Goal: Information Seeking & Learning: Find specific fact

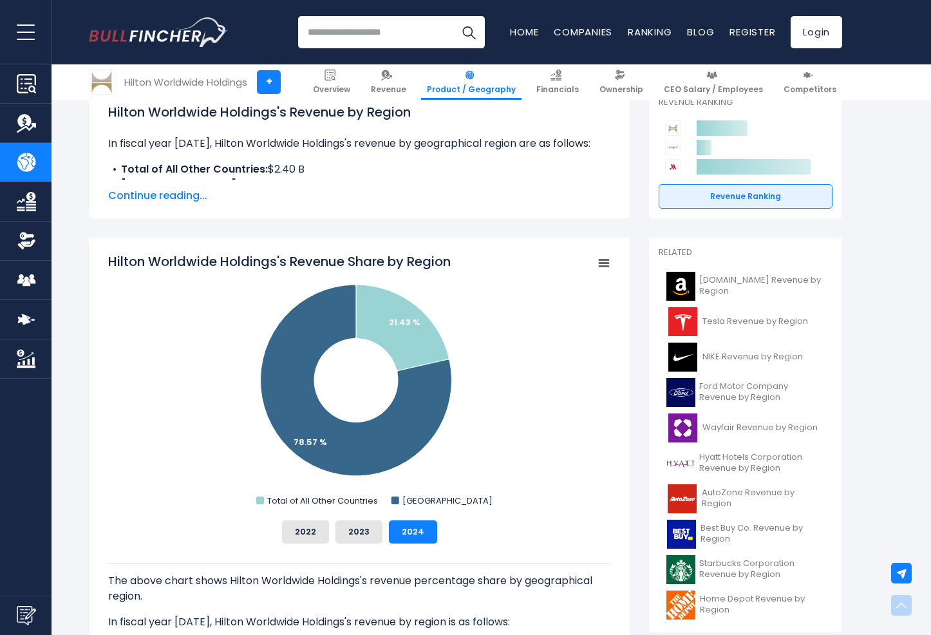
scroll to position [257, 0]
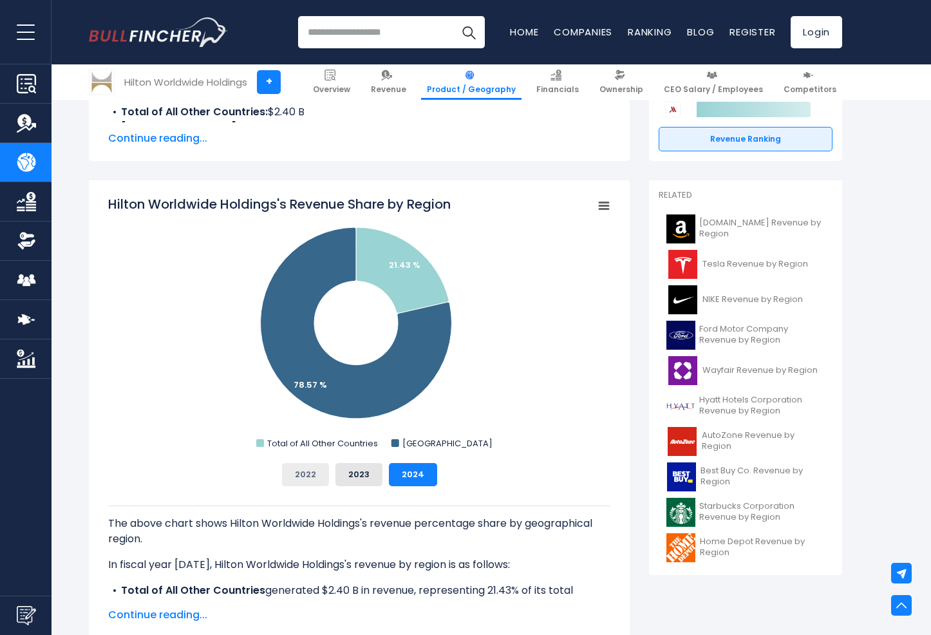
click at [326, 472] on button "2022" at bounding box center [305, 474] width 47 height 23
click at [358, 478] on button "2023" at bounding box center [358, 474] width 47 height 23
click at [393, 474] on button "2024" at bounding box center [413, 474] width 48 height 23
click at [310, 466] on button "2022" at bounding box center [305, 474] width 47 height 23
click at [348, 479] on button "2023" at bounding box center [358, 474] width 47 height 23
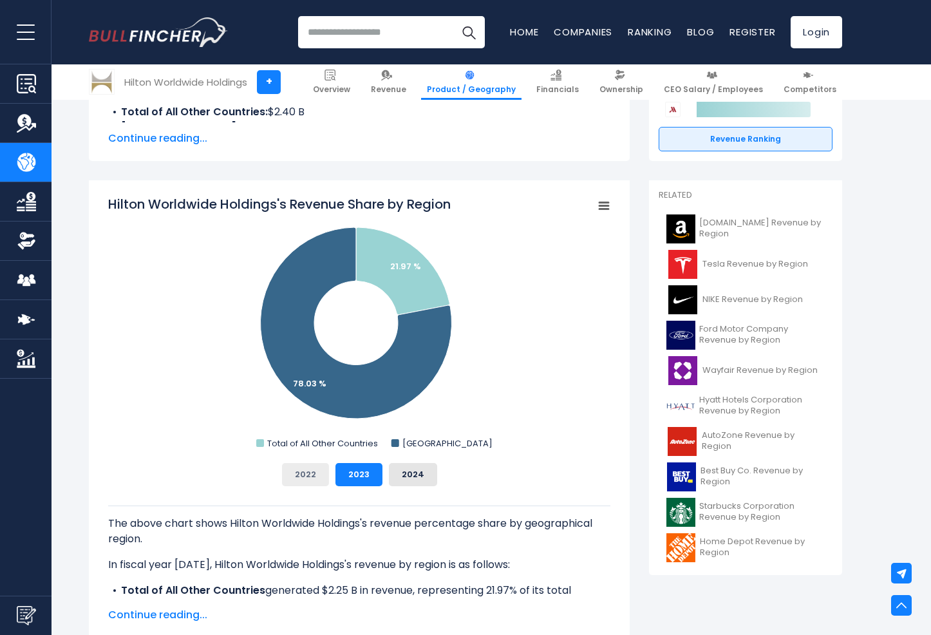
click at [315, 467] on button "2022" at bounding box center [305, 474] width 47 height 23
click at [355, 479] on button "2023" at bounding box center [358, 474] width 47 height 23
click at [315, 470] on button "2022" at bounding box center [305, 474] width 47 height 23
click at [270, 494] on div "The above chart shows Hilton Worldwide Holdings's revenue percentage share by g…" at bounding box center [359, 542] width 502 height 113
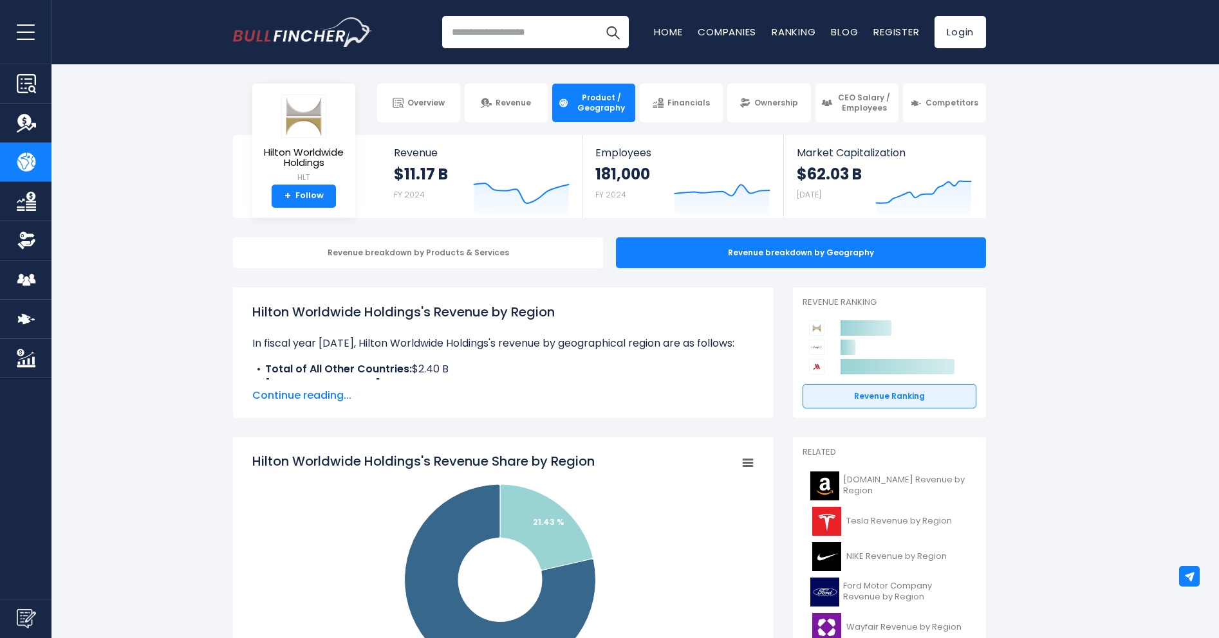
click at [304, 462] on tspan "Hilton Worldwide Holdings's Revenue Share by Region" at bounding box center [423, 461] width 342 height 18
click at [422, 309] on h1 "Hilton Worldwide Holdings's Revenue by Region" at bounding box center [503, 311] width 502 height 19
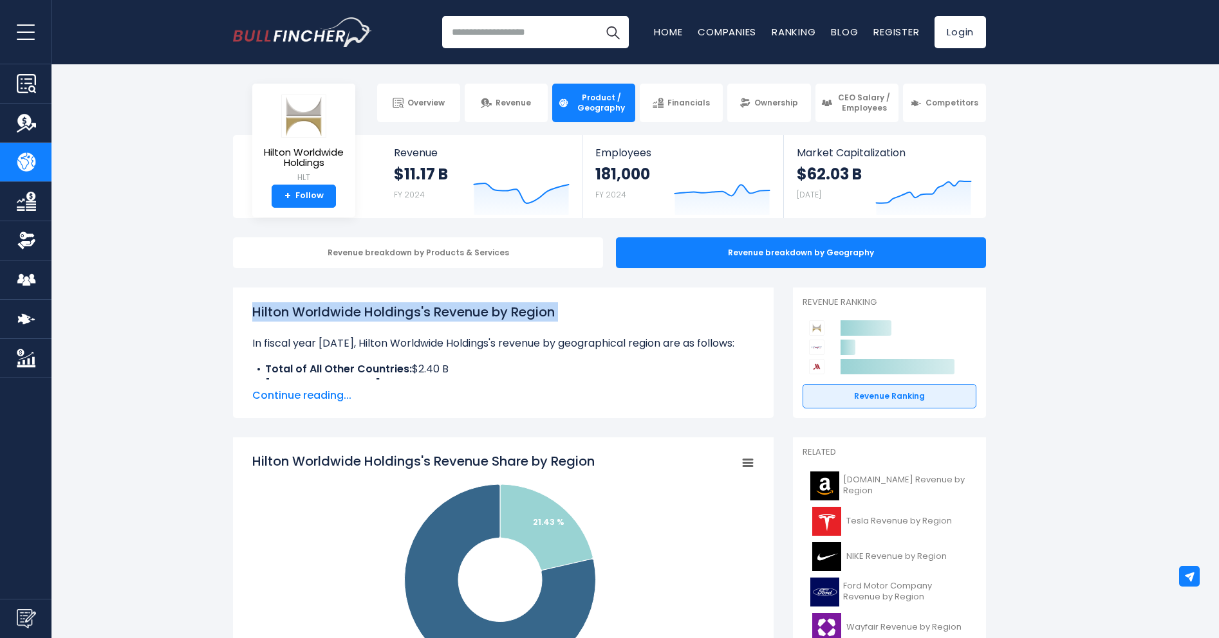
click at [422, 309] on h1 "Hilton Worldwide Holdings's Revenue by Region" at bounding box center [503, 311] width 502 height 19
copy div "Hilton Worldwide Holdings's Revenue by Region"
